Goal: Task Accomplishment & Management: Complete application form

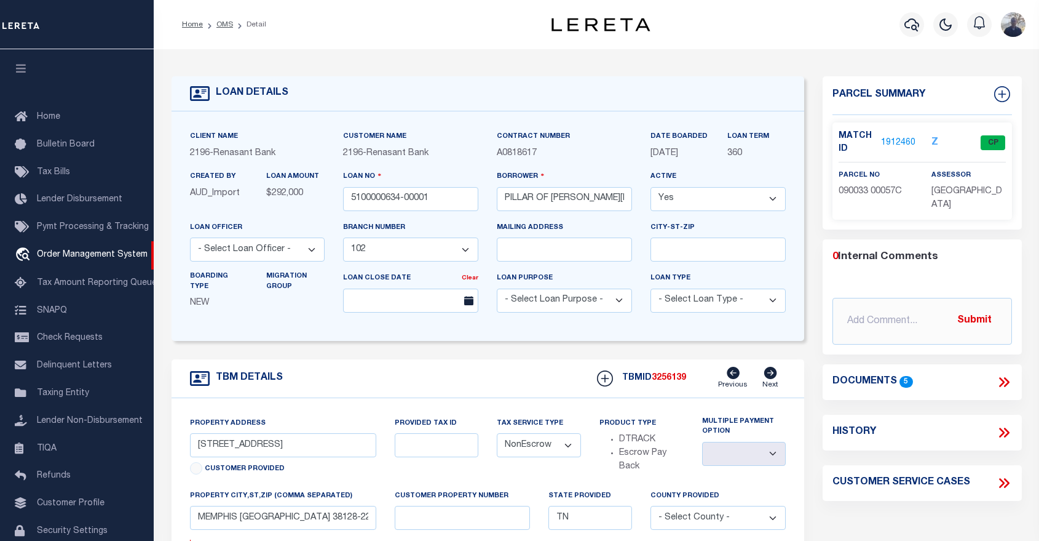
select select "5097"
select select "NonEscrow"
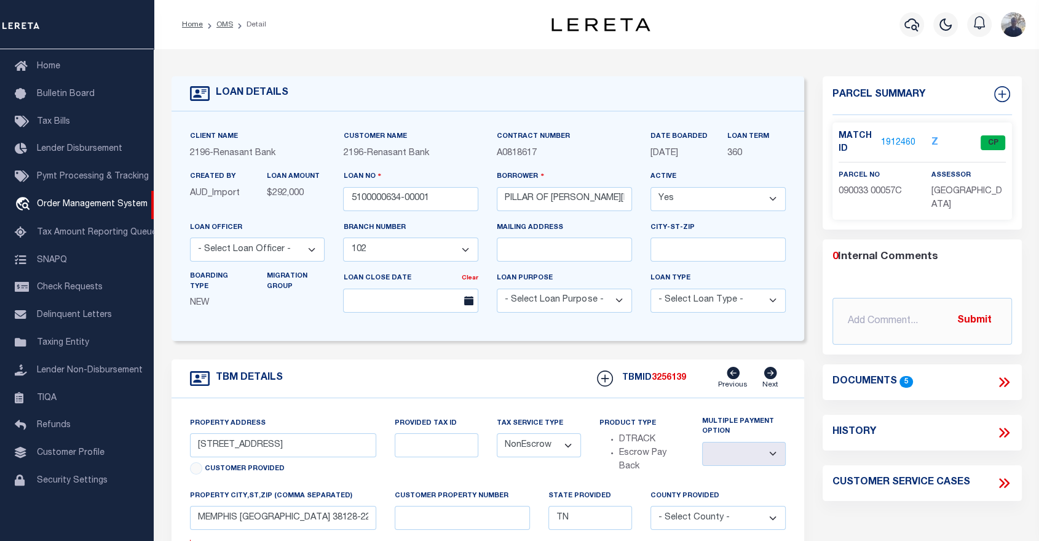
click at [324, 89] on div "LOAN DETAILS" at bounding box center [489, 93] width 634 height 35
click at [257, 66] on div "LOAN DETAILS Client Name 2196 - Renasant Bank 2196 - 360" at bounding box center [596, 414] width 869 height 705
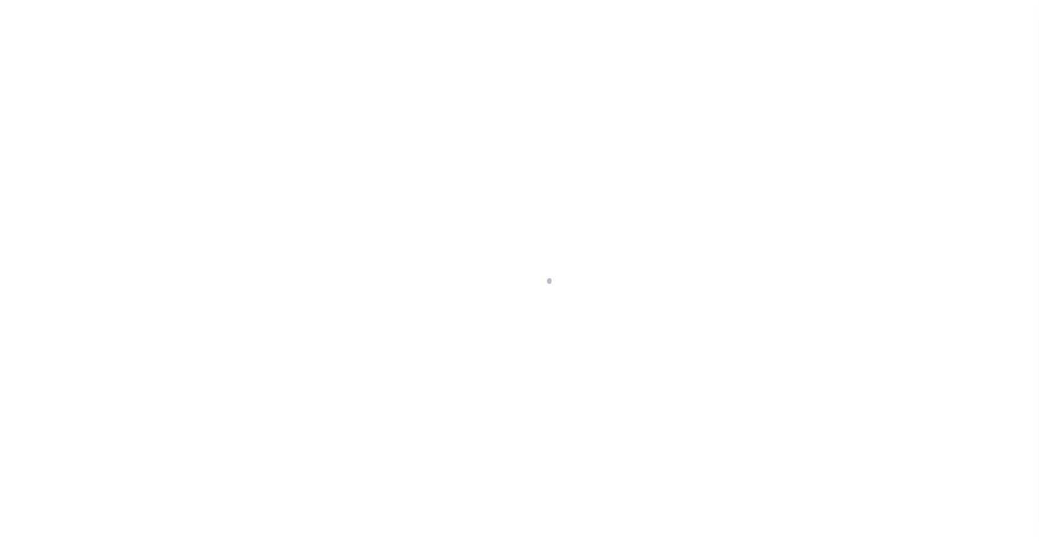
scroll to position [59, 0]
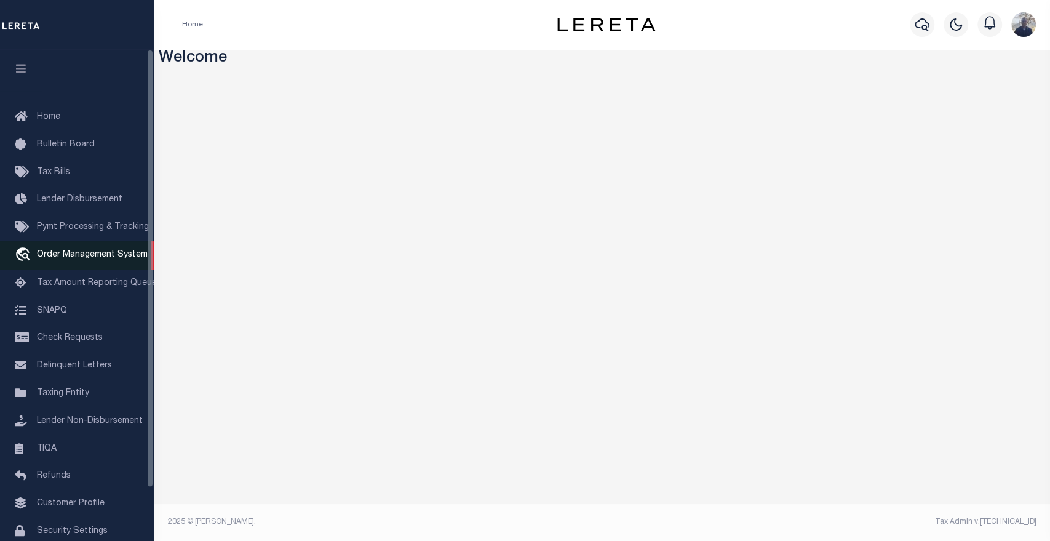
click at [60, 253] on span "Order Management System" at bounding box center [92, 254] width 111 height 9
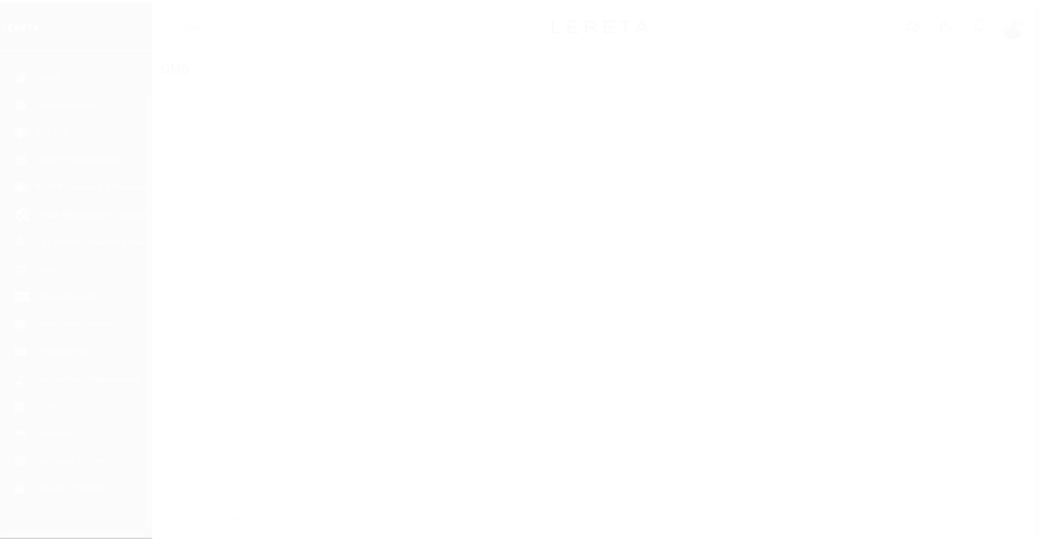
scroll to position [59, 0]
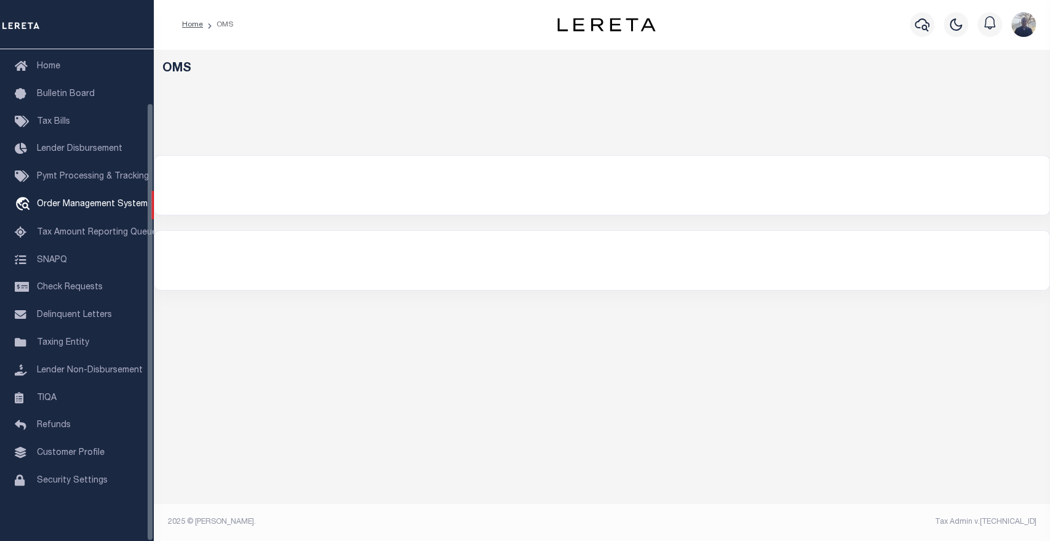
select select "200"
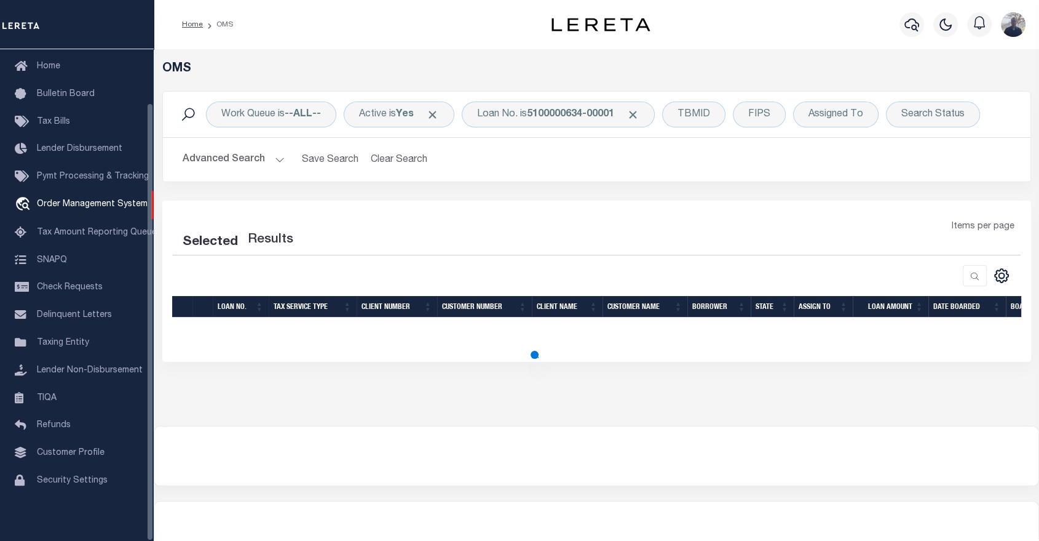
select select "200"
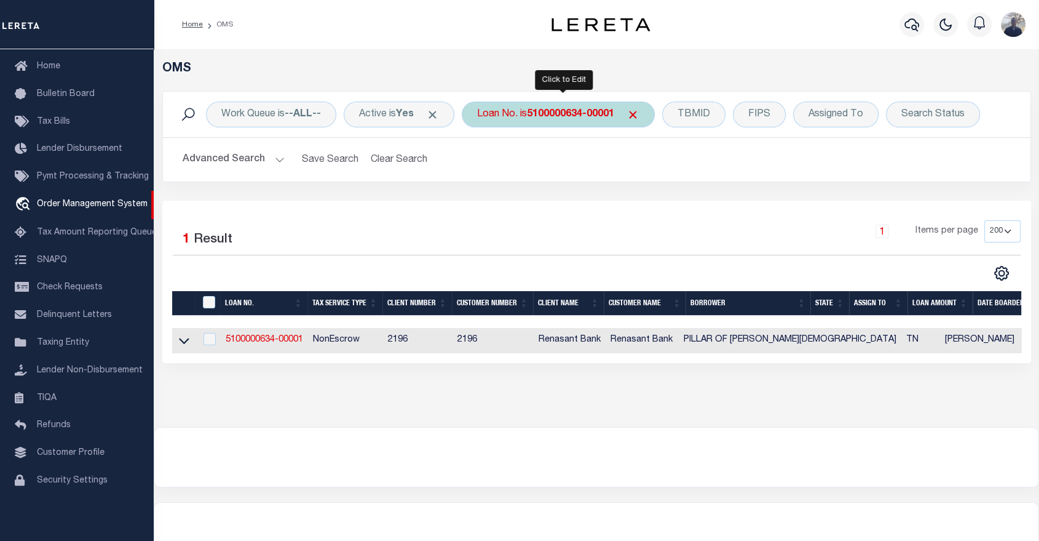
click at [573, 117] on b "5100000634-00001" at bounding box center [570, 114] width 87 height 10
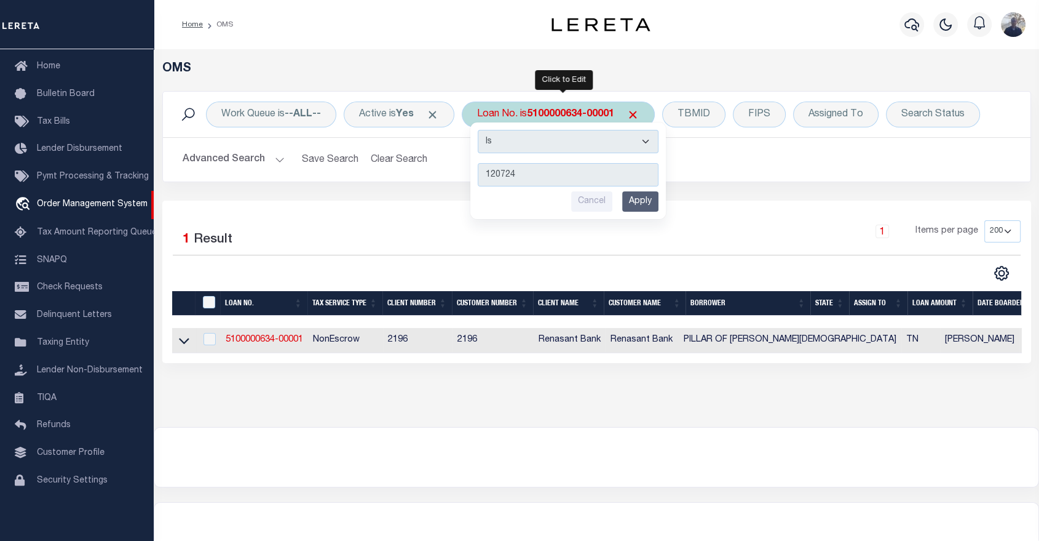
type input "120724"
click at [648, 201] on input "Apply" at bounding box center [640, 201] width 36 height 20
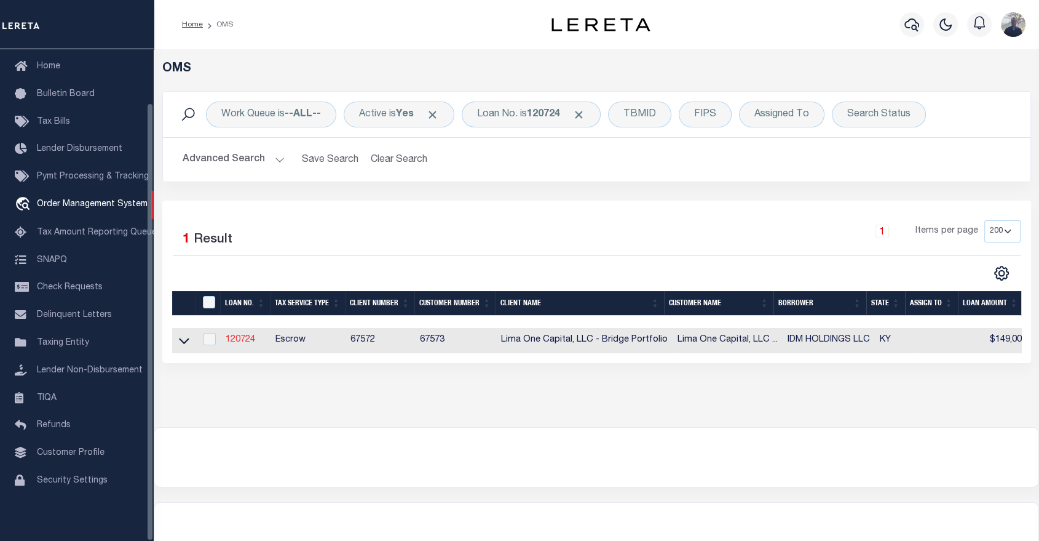
click at [239, 344] on link "120724" at bounding box center [241, 339] width 30 height 9
type input "120724"
type input "IDM HOLDINGS LLC"
select select
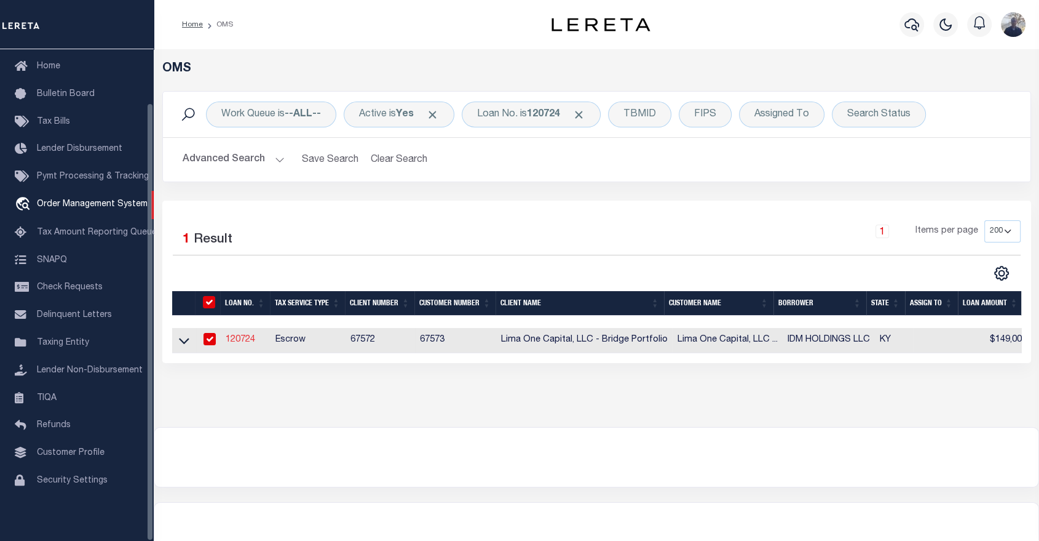
select select
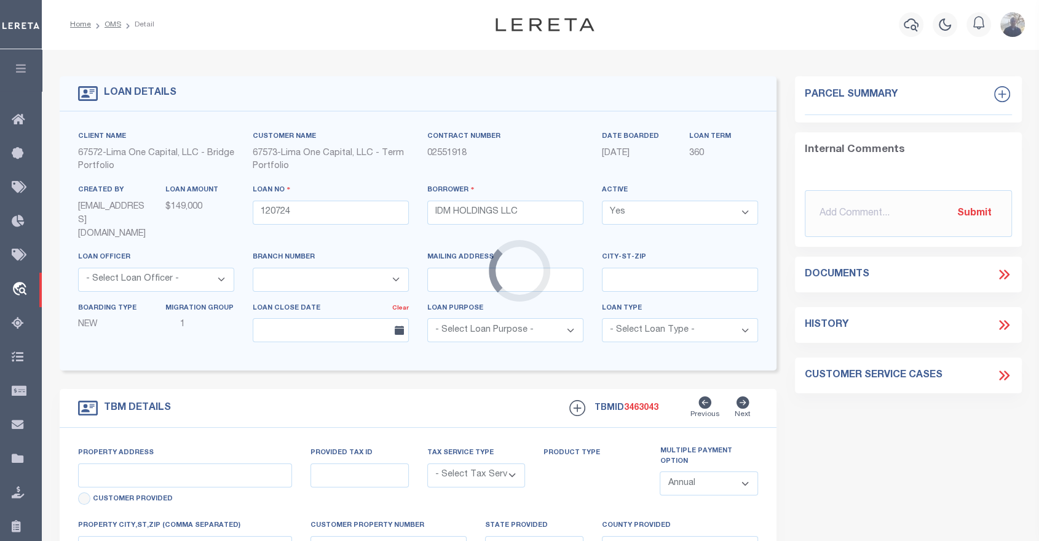
type input "1324 PARKWAY AVENUE"
radio input "true"
select select "Escrow"
select select
type input "COVINGTON KY 41016"
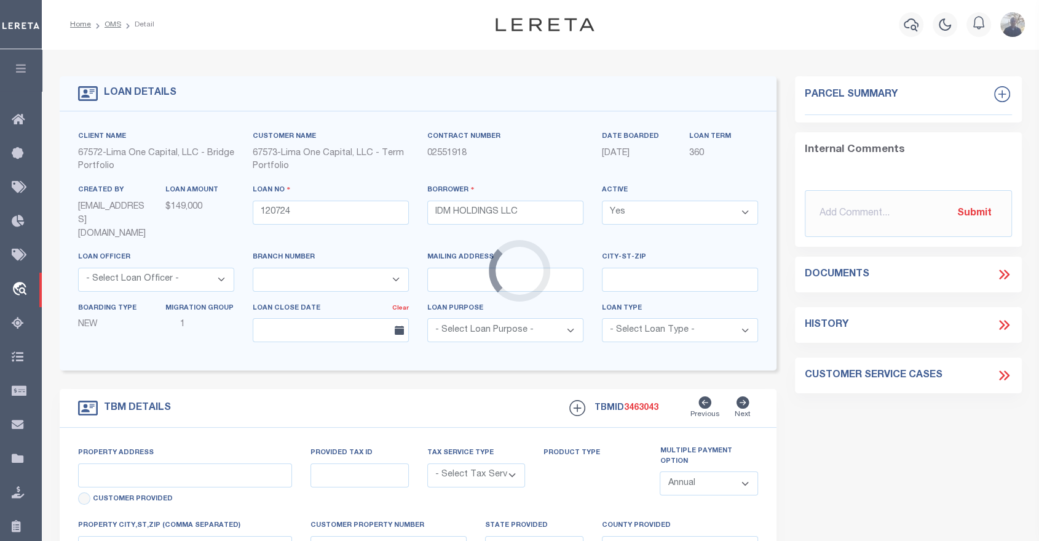
type input "120724-1"
type input "KY"
type textarea "COLLECTOR: ENTITY: PARCEL: 40000000900"
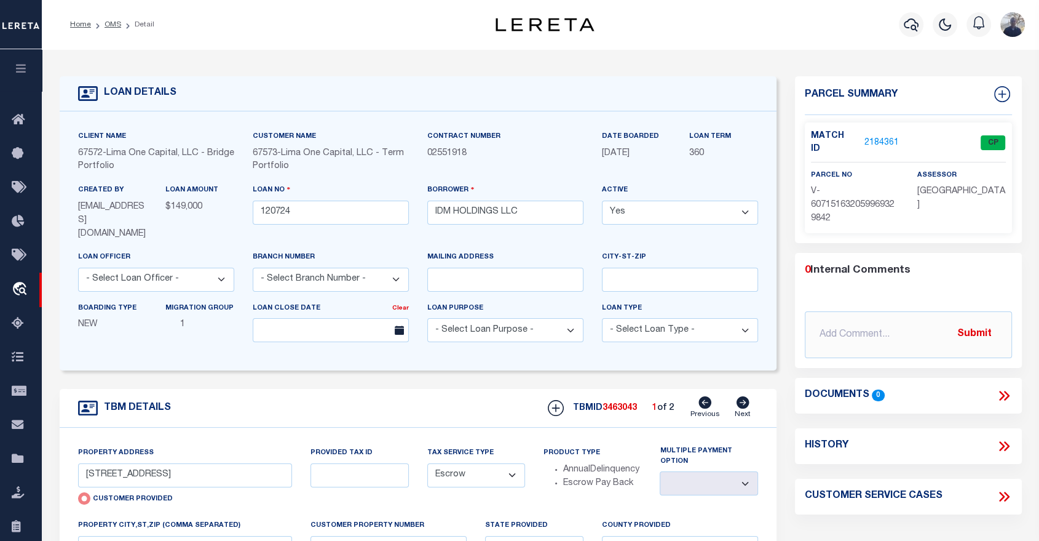
click at [748, 396] on icon at bounding box center [743, 402] width 13 height 12
type input "1209 JOHN STREET"
radio input "false"
select select
type input "120724-2"
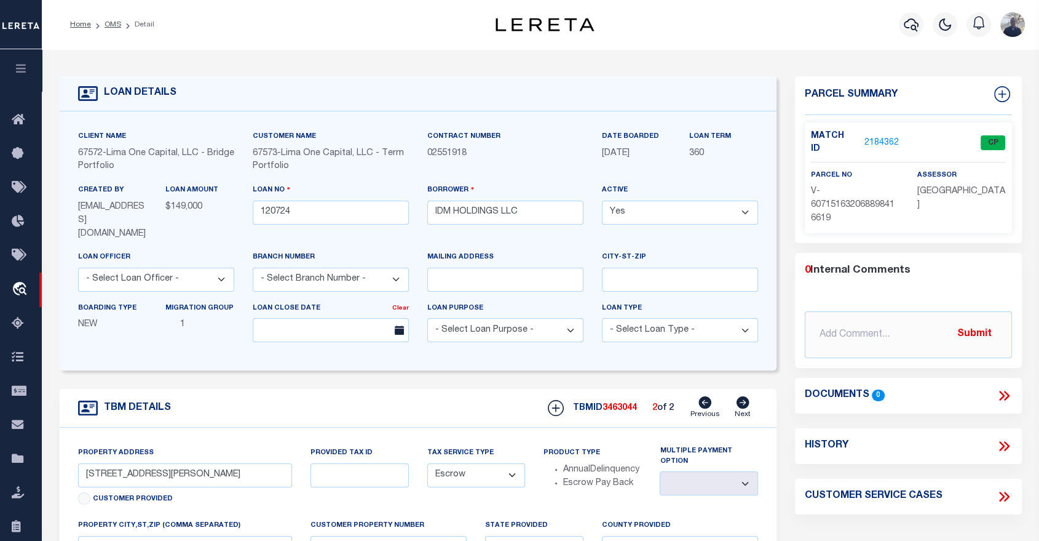
click at [704, 396] on icon at bounding box center [705, 402] width 13 height 12
type input "1324 PARKWAY AVENUE"
radio input "true"
select select
type input "120724-1"
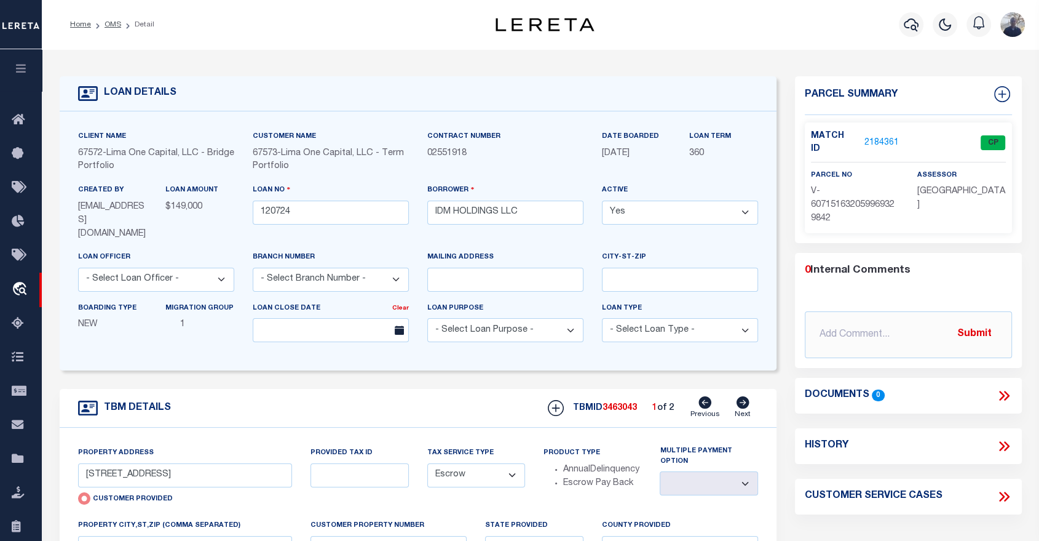
click at [881, 137] on link "2184361" at bounding box center [882, 143] width 34 height 13
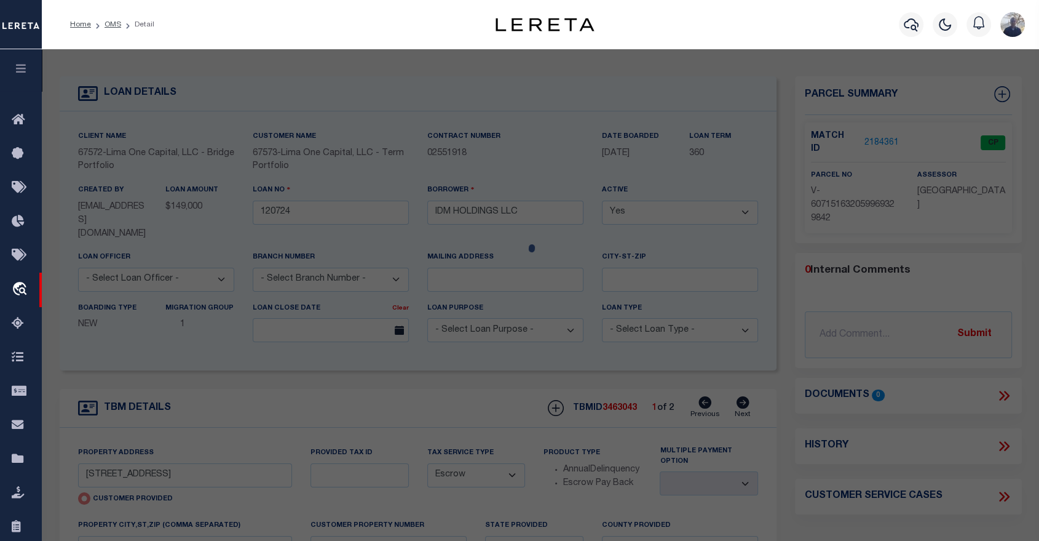
checkbox input "false"
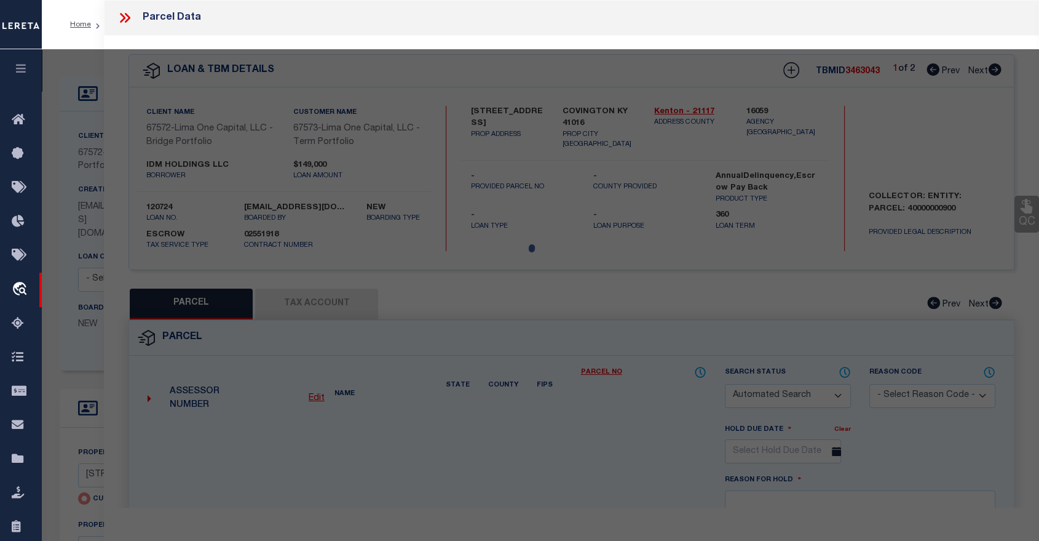
select select "CP"
select select "AGW"
select select
type input "1324 PARKWAY AVENUE"
checkbox input "false"
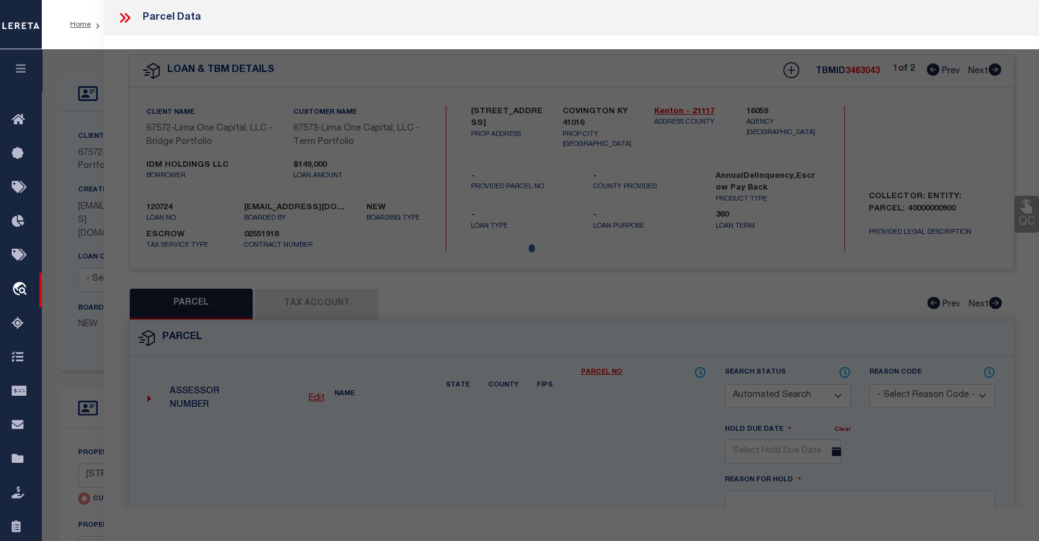
type input "COVINGTON KY 41016"
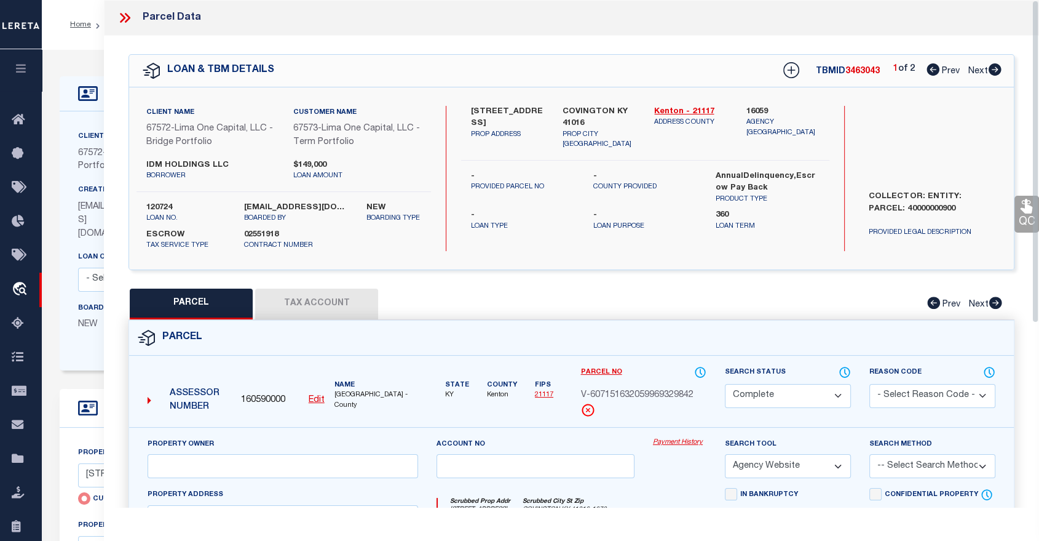
click at [123, 13] on icon at bounding box center [125, 18] width 16 height 16
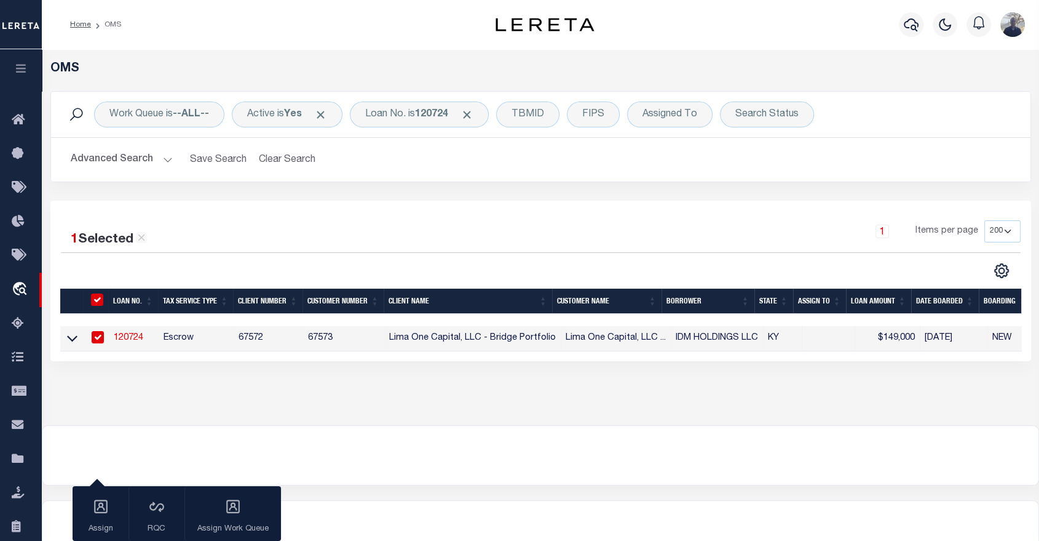
click at [128, 338] on link "120724" at bounding box center [129, 337] width 30 height 9
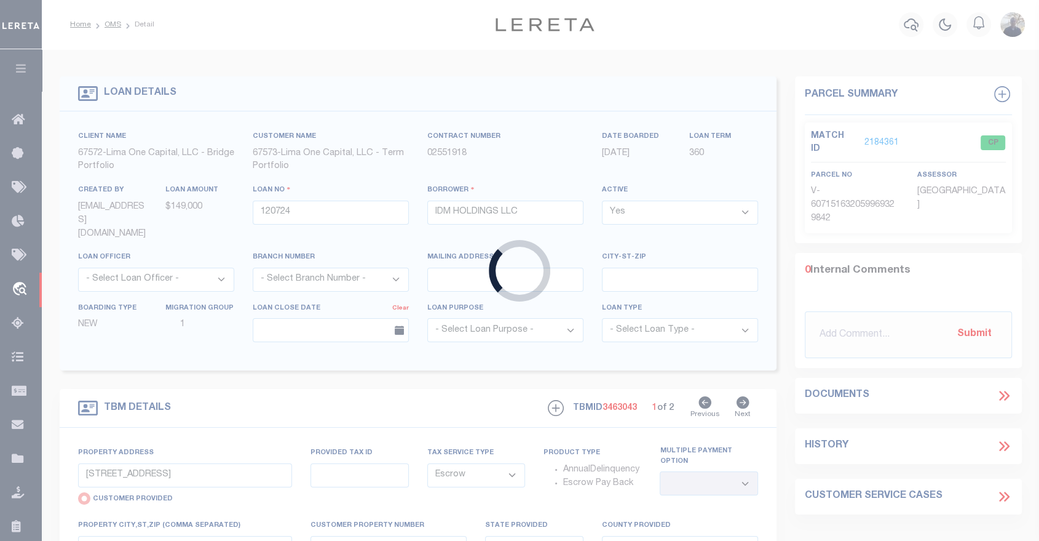
select select
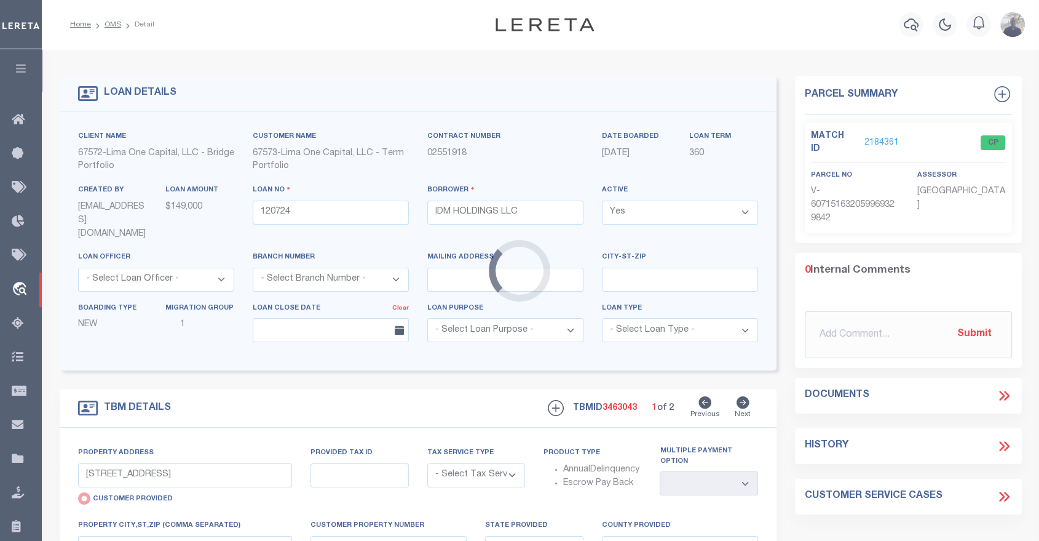
select select "Escrow"
select select
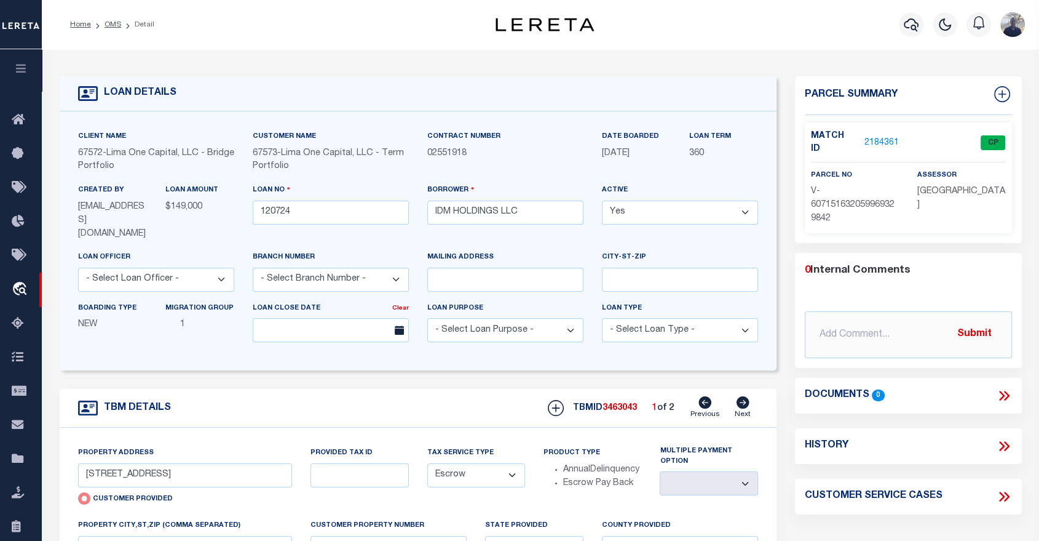
click at [1006, 441] on icon at bounding box center [1007, 446] width 6 height 10
select select "100"
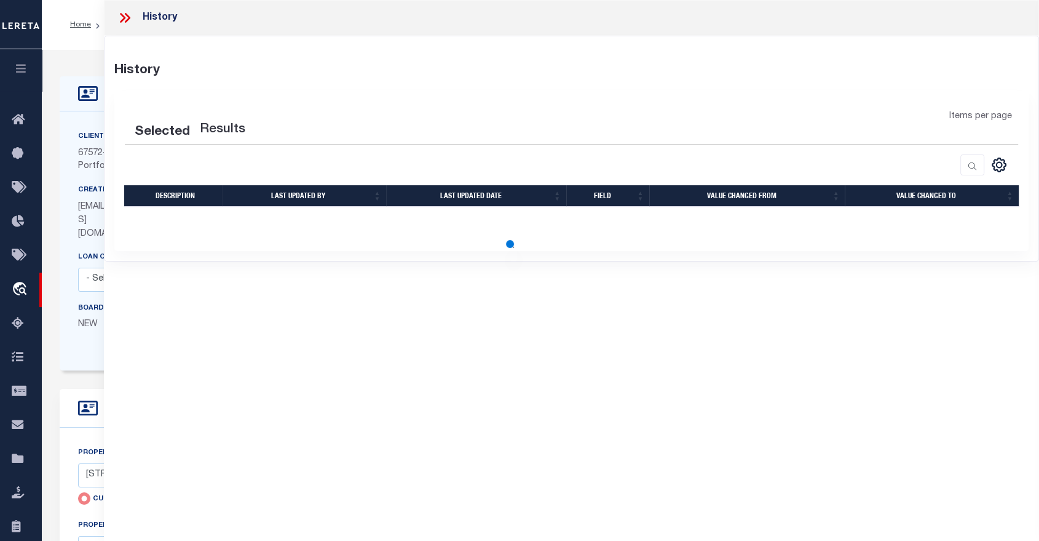
select select "100"
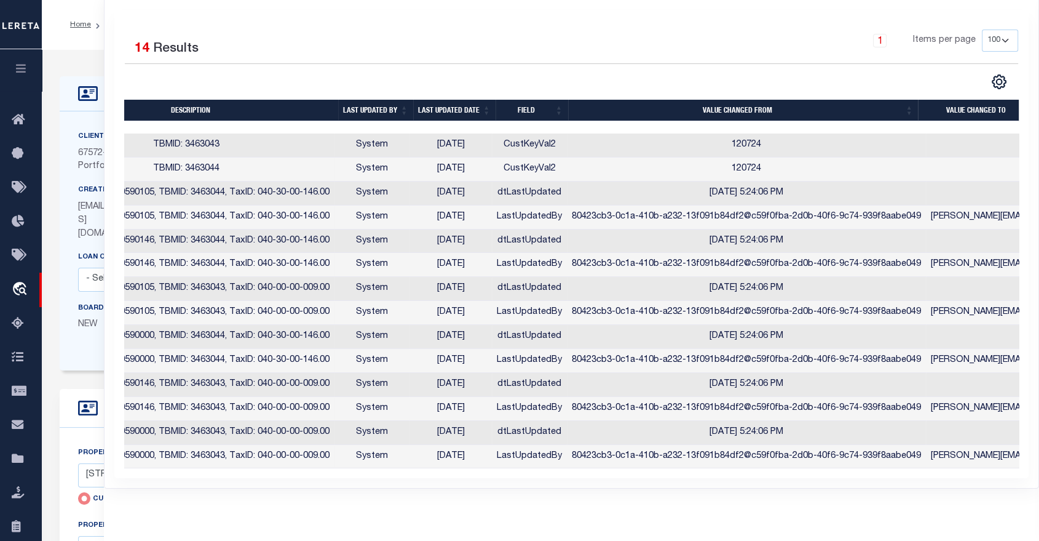
scroll to position [0, 113]
